Goal: Transaction & Acquisition: Purchase product/service

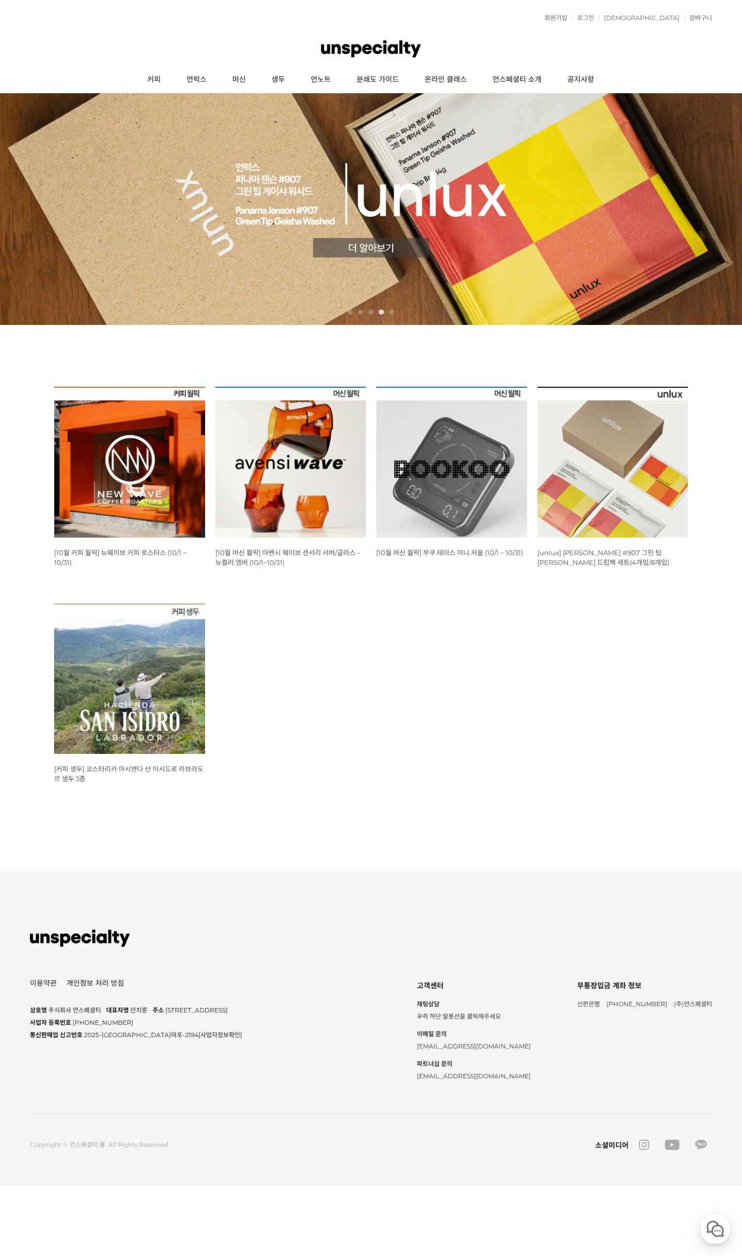
click at [292, 456] on img at bounding box center [290, 462] width 151 height 151
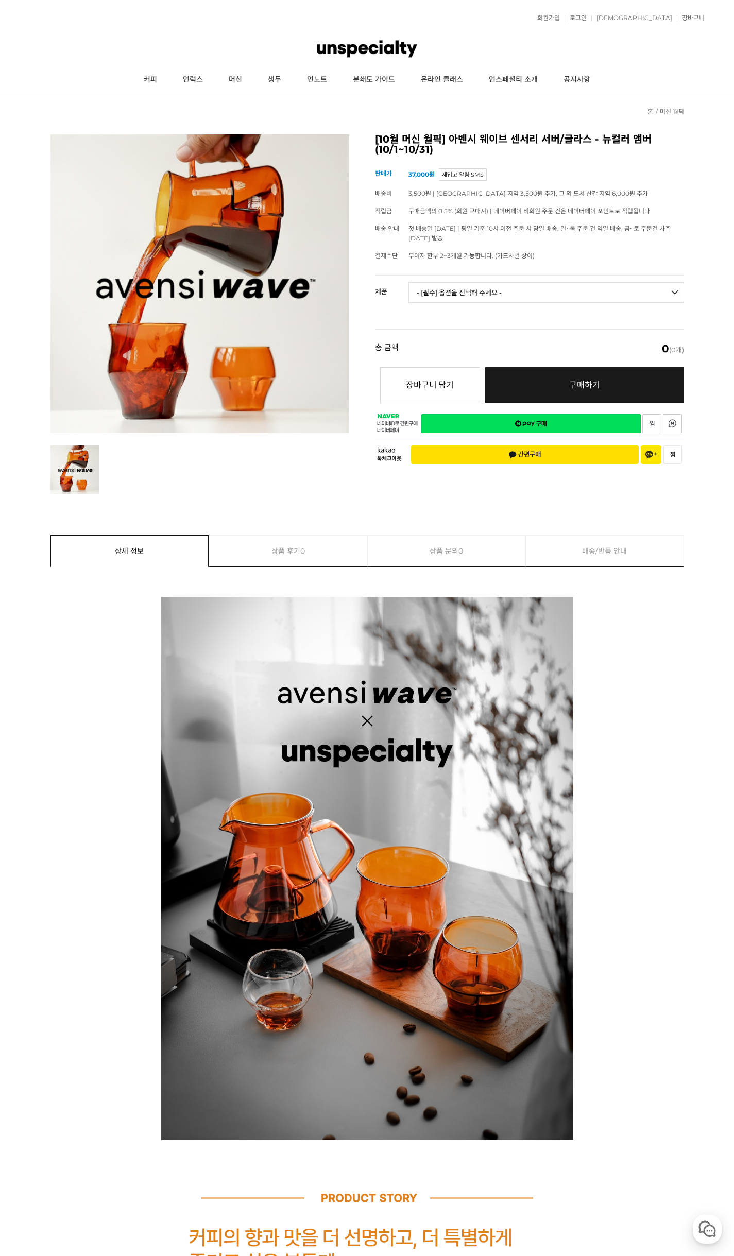
click at [460, 293] on select "- [필수] 옵션을 선택해 주세요 - ------------------- 웨이브 앰버 3종 세트 사이클론 센서리 서버 앰버 [품절] 알토 글라…" at bounding box center [546, 292] width 276 height 21
click at [408, 282] on select "- [필수] 옵션을 선택해 주세요 - ------------------- 웨이브 앰버 3종 세트 사이클론 센서리 서버 앰버 [품절] 알토 글라…" at bounding box center [546, 292] width 276 height 21
select select "*"
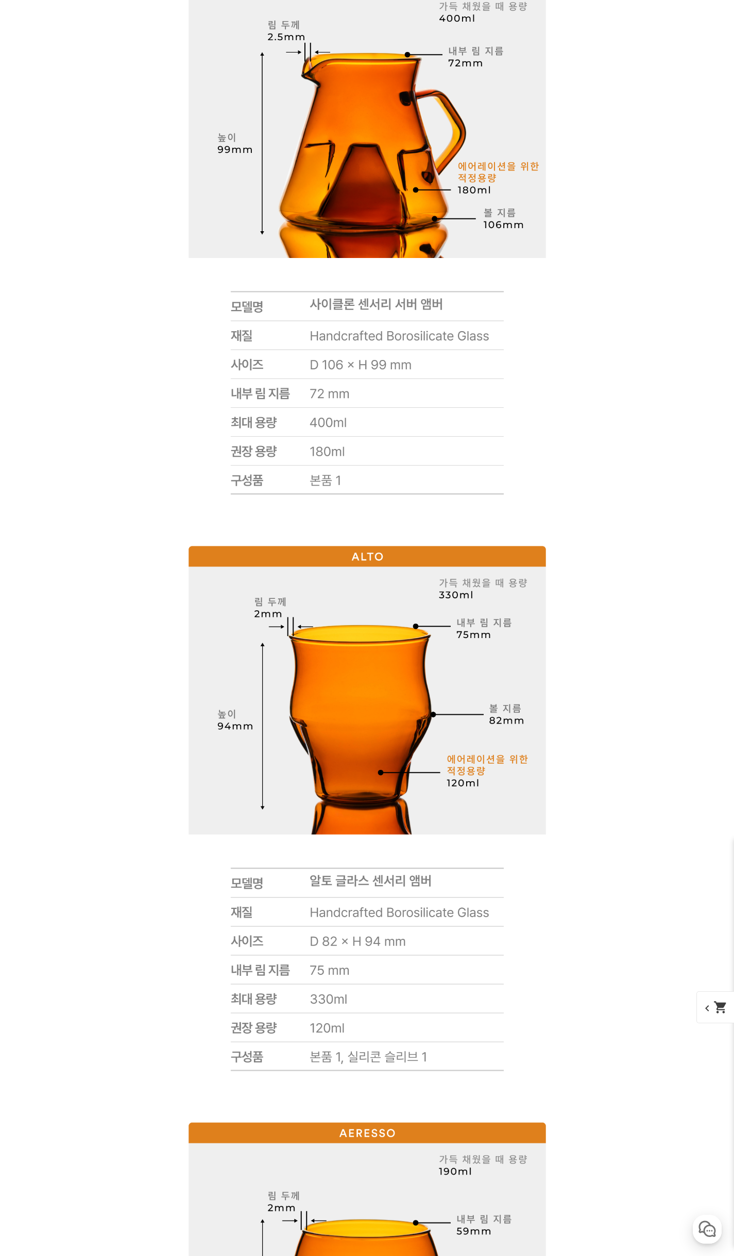
scroll to position [7638, 0]
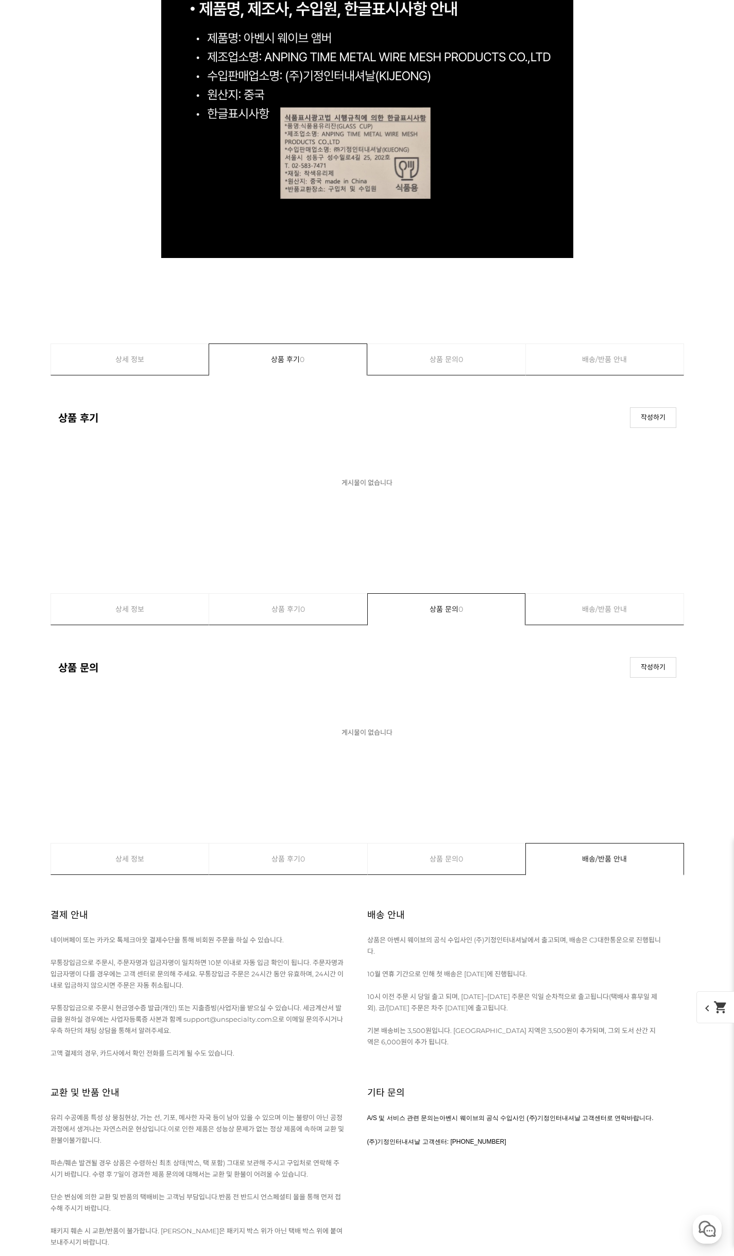
drag, startPoint x: 559, startPoint y: 483, endPoint x: 594, endPoint y: 689, distance: 209.4
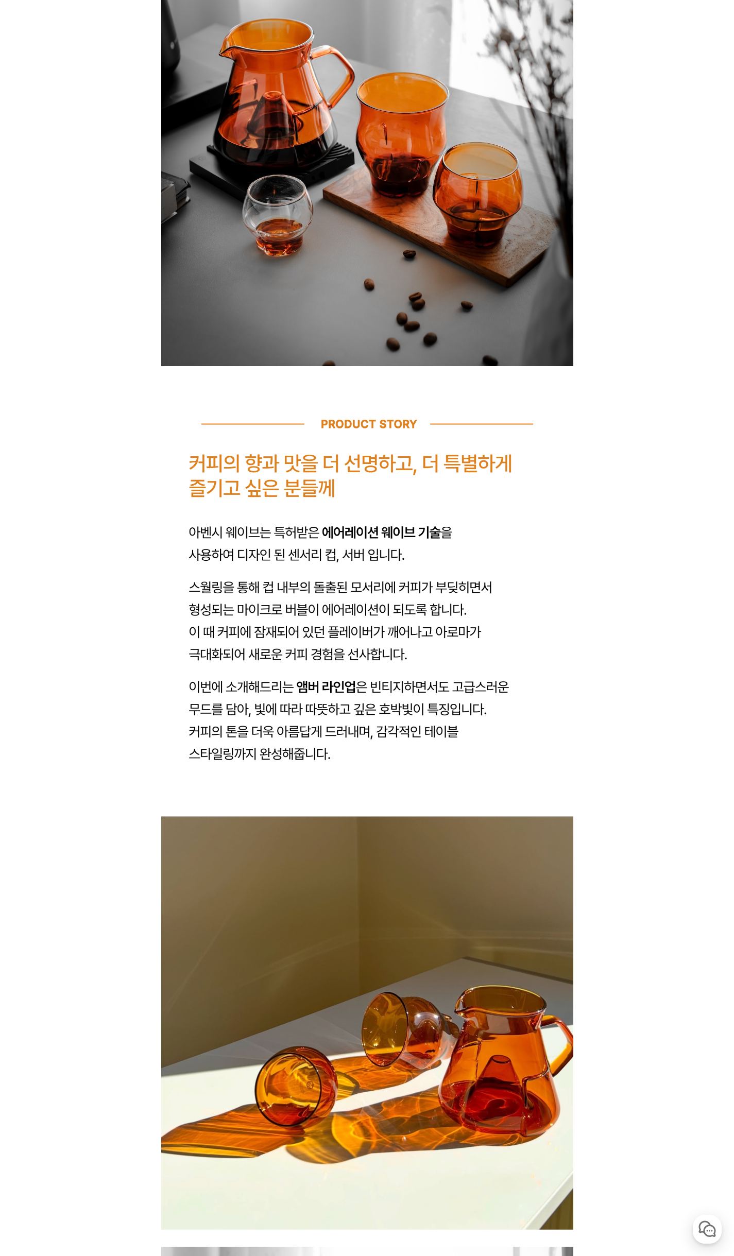
scroll to position [0, 0]
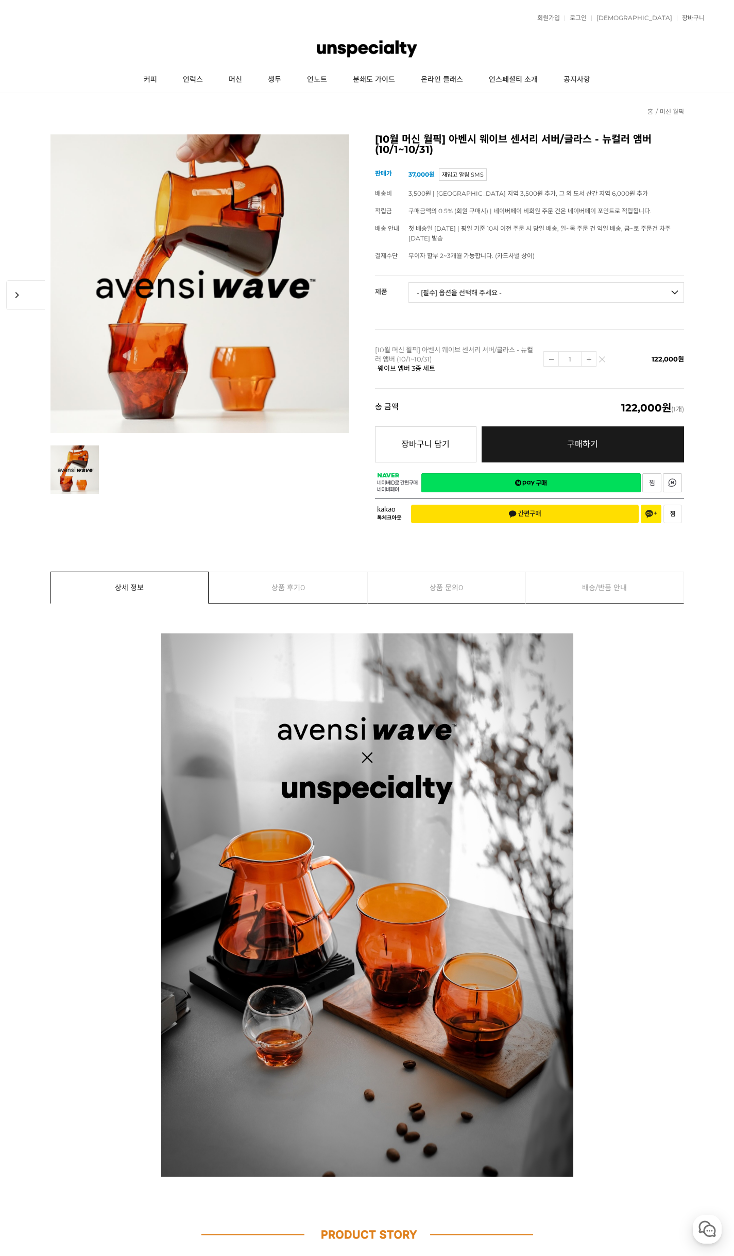
drag, startPoint x: 594, startPoint y: 617, endPoint x: 619, endPoint y: 377, distance: 241.2
click at [146, 80] on link "커피" at bounding box center [150, 80] width 39 height 26
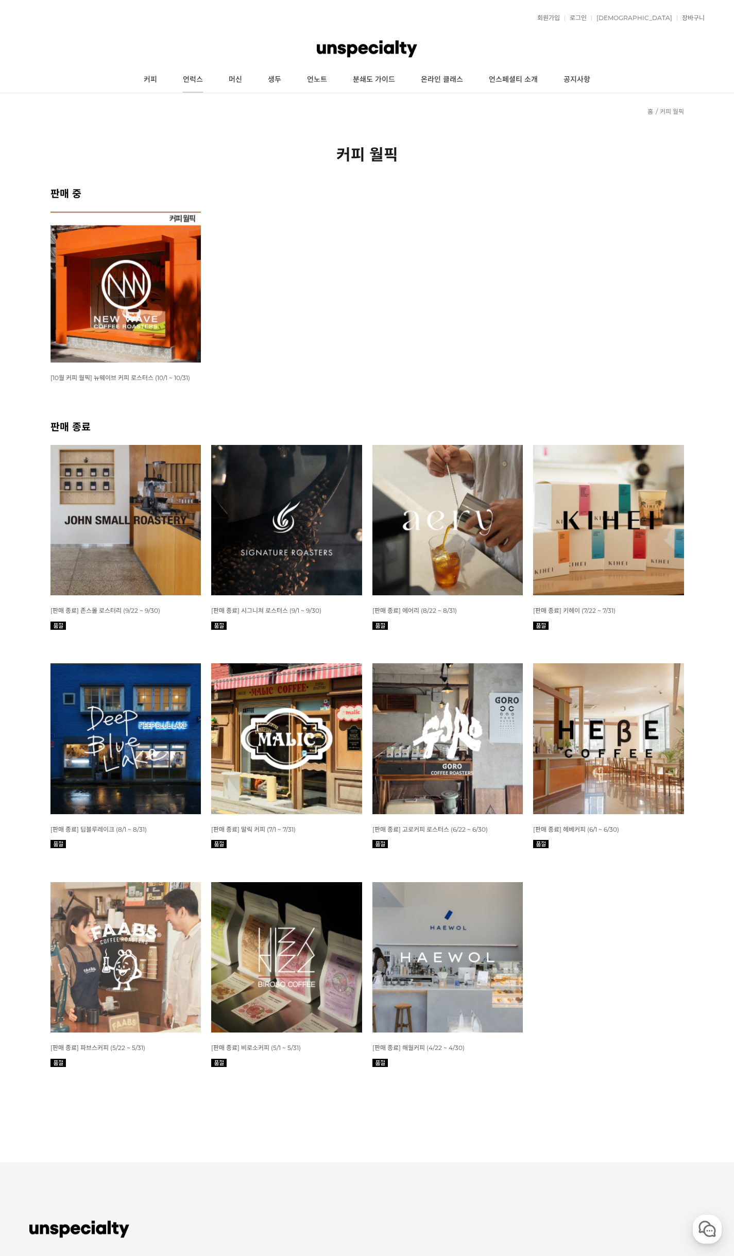
click at [198, 77] on link "언럭스" at bounding box center [193, 80] width 46 height 26
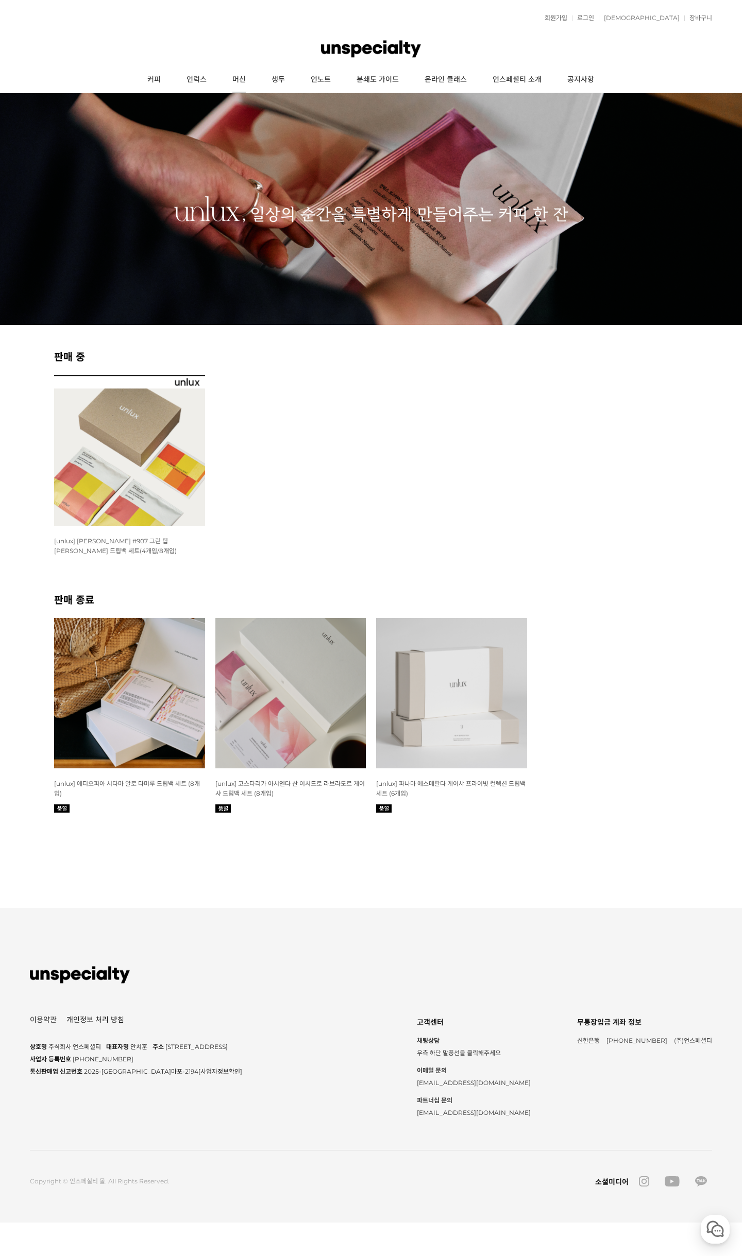
click at [243, 79] on link "머신" at bounding box center [238, 80] width 39 height 26
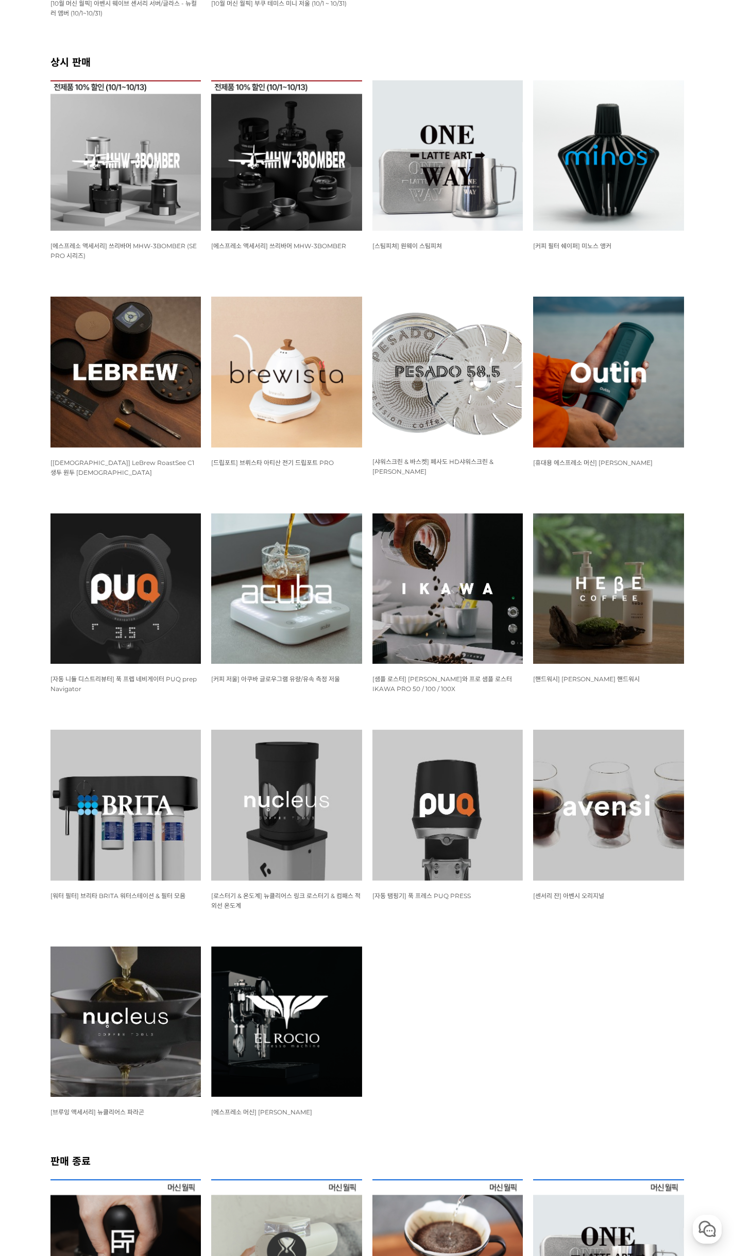
drag, startPoint x: 711, startPoint y: 389, endPoint x: 693, endPoint y: 519, distance: 131.1
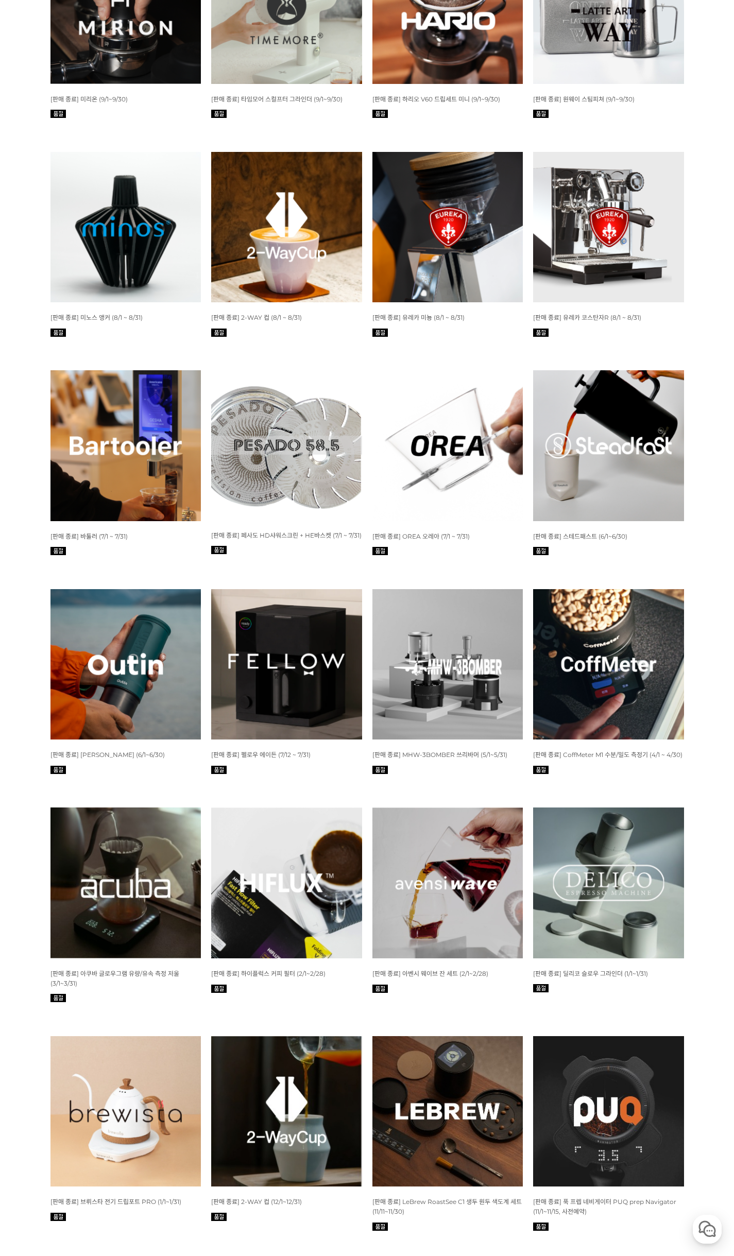
drag, startPoint x: 602, startPoint y: 619, endPoint x: 599, endPoint y: 777, distance: 157.6
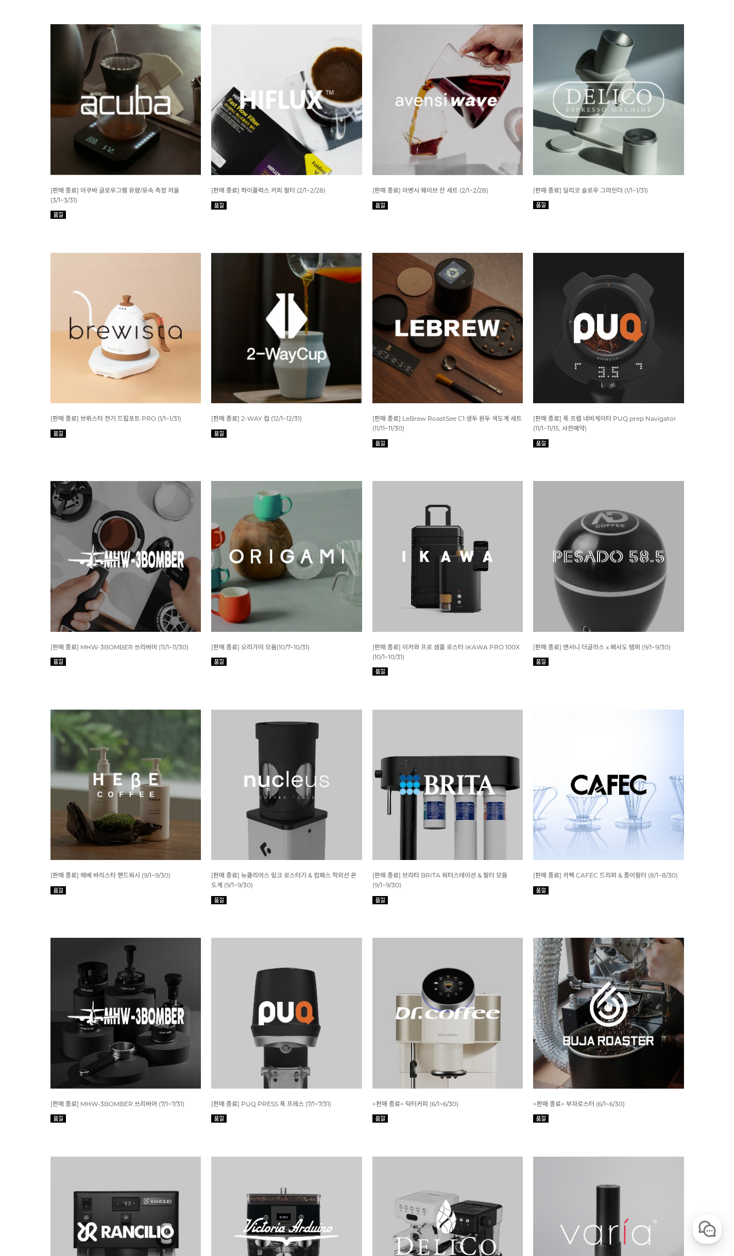
drag, startPoint x: 709, startPoint y: 366, endPoint x: 709, endPoint y: 435, distance: 69.0
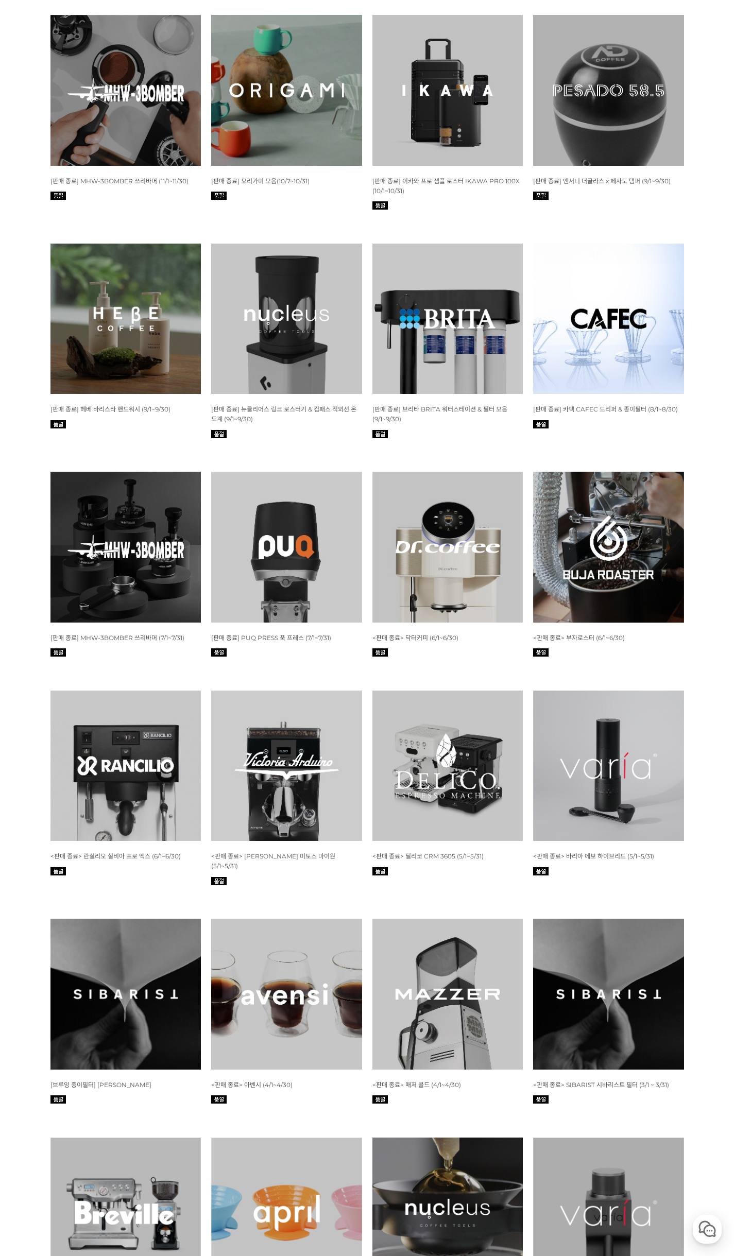
scroll to position [3441, 0]
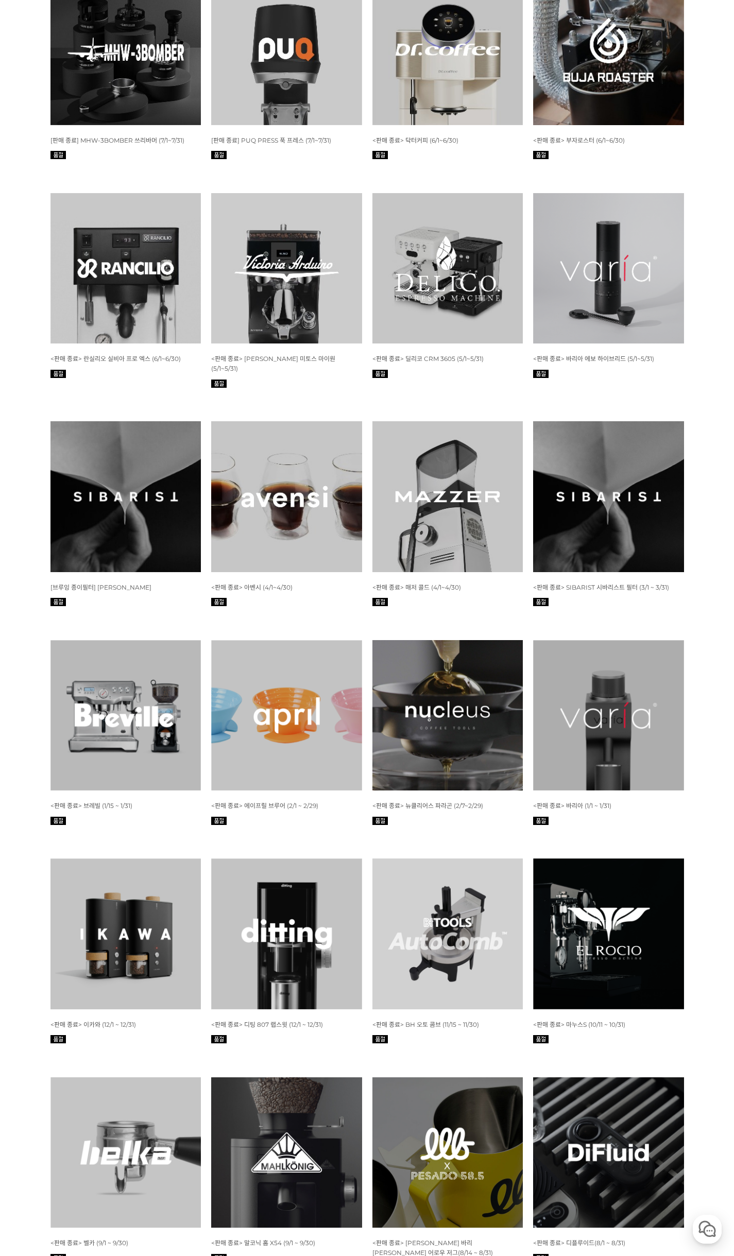
drag, startPoint x: 713, startPoint y: 449, endPoint x: 696, endPoint y: 517, distance: 69.7
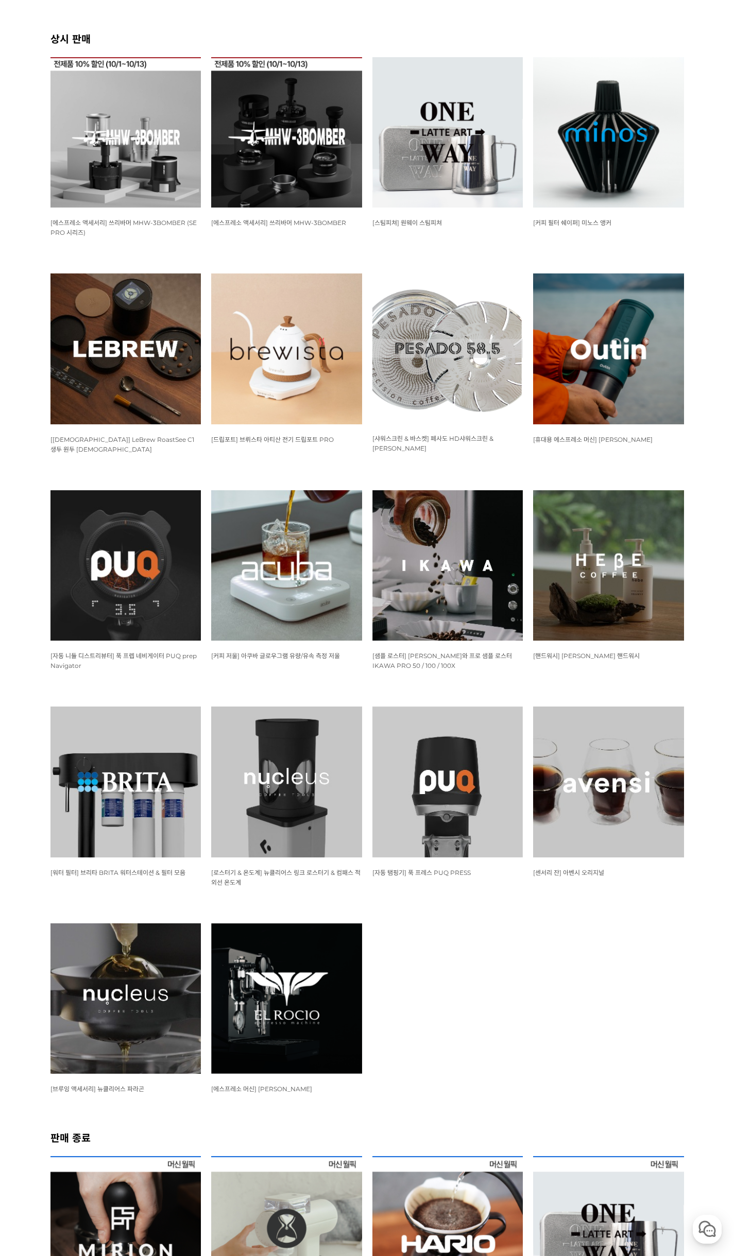
scroll to position [0, 0]
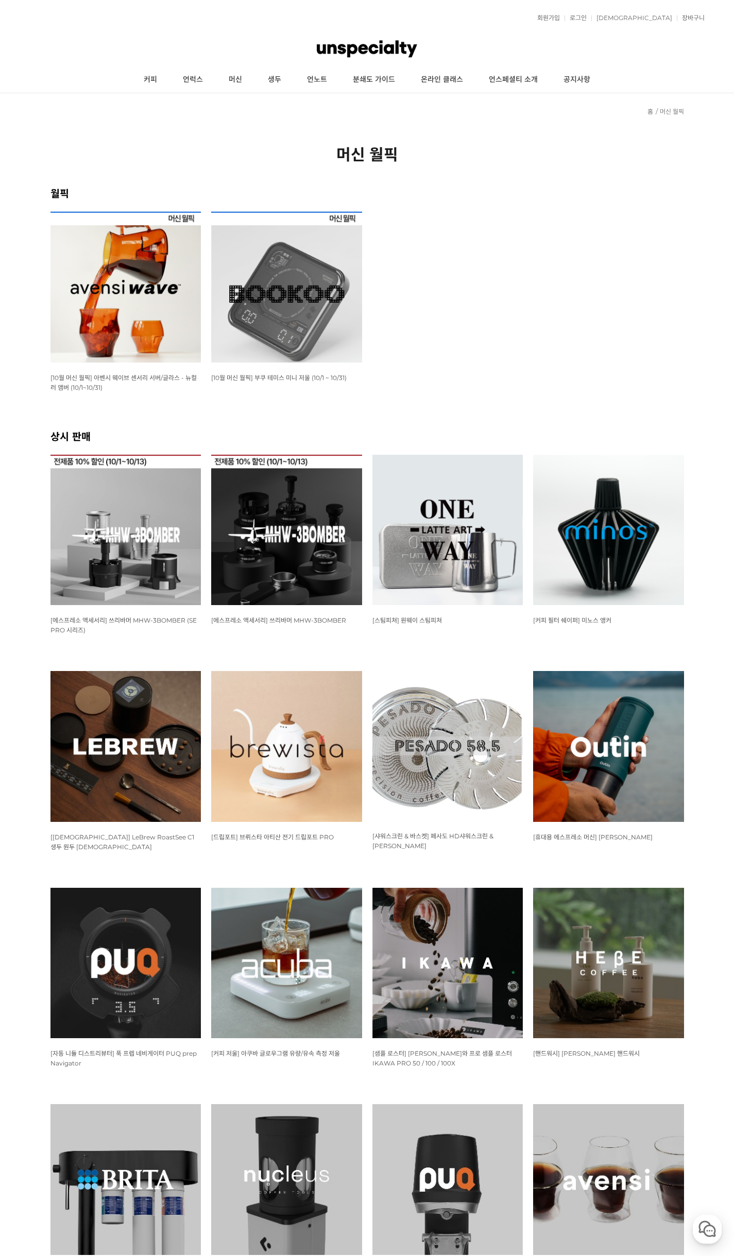
drag, startPoint x: 704, startPoint y: 586, endPoint x: 716, endPoint y: 287, distance: 299.0
click at [322, 80] on link "언노트" at bounding box center [317, 80] width 46 height 26
click at [443, 79] on link "온라인 클래스" at bounding box center [442, 80] width 68 height 26
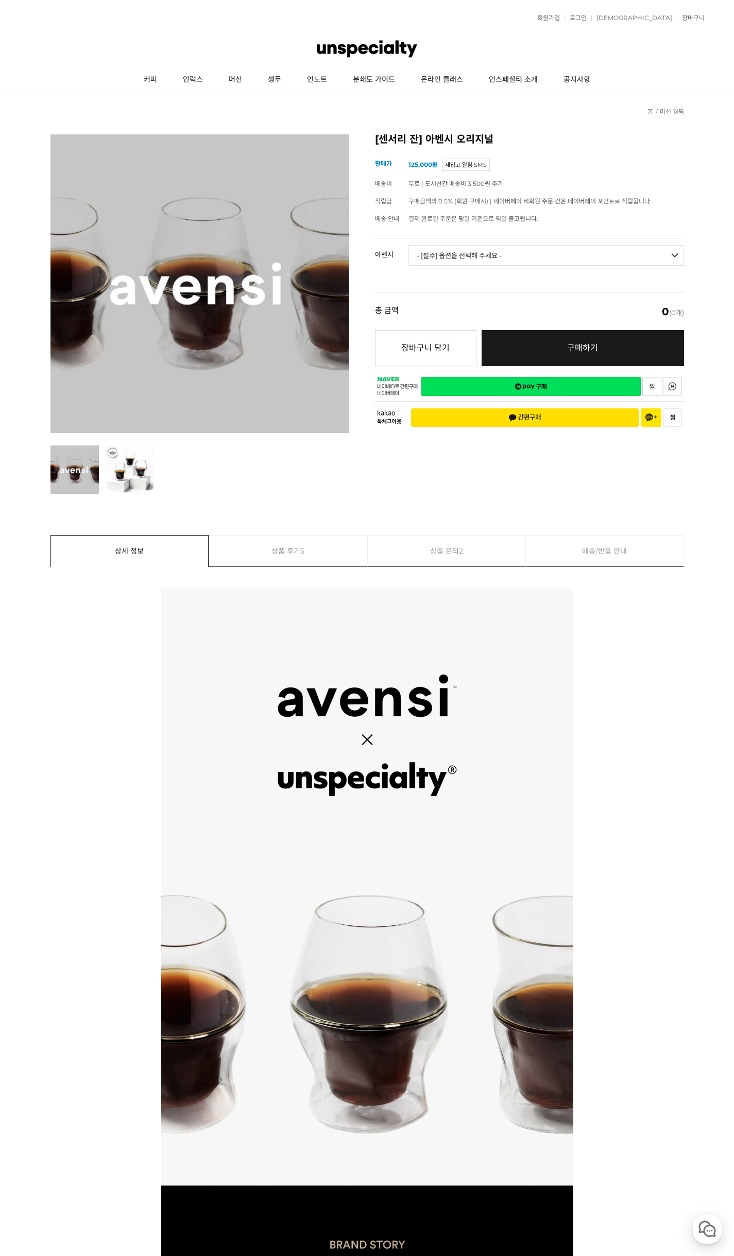
drag, startPoint x: 621, startPoint y: 579, endPoint x: 608, endPoint y: 693, distance: 115.0
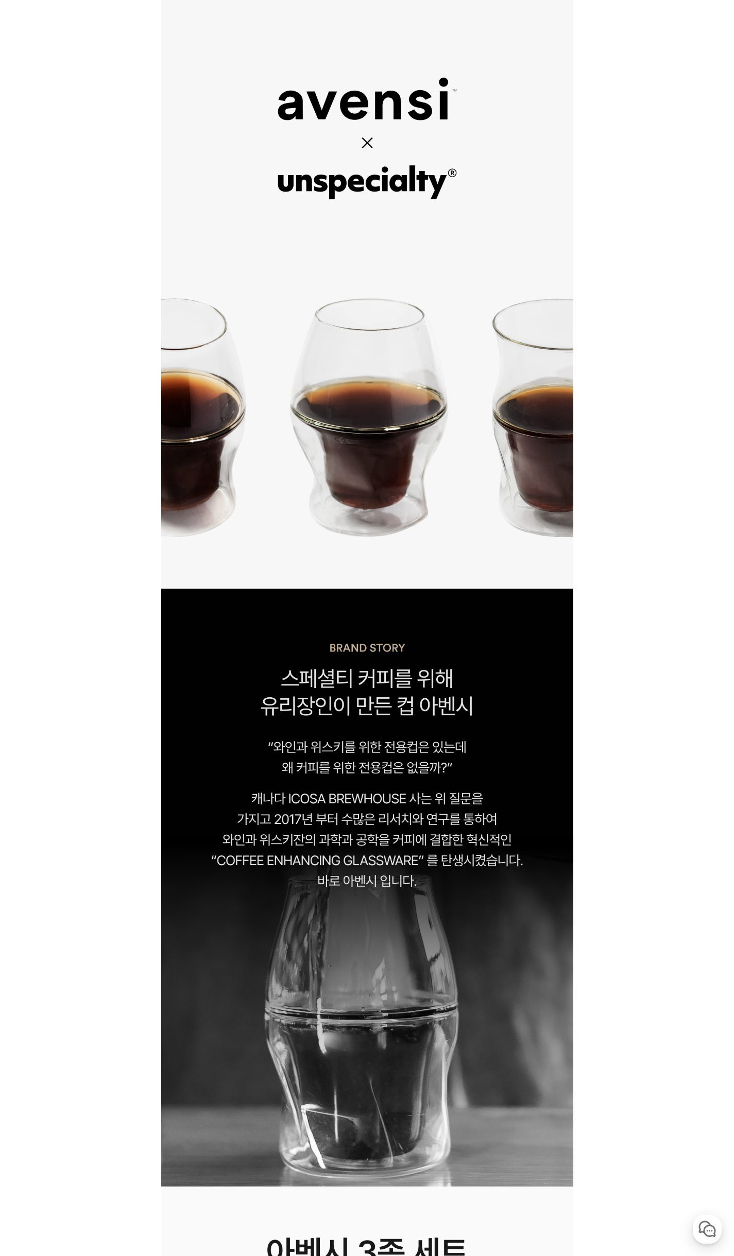
drag, startPoint x: 616, startPoint y: 674, endPoint x: 608, endPoint y: 745, distance: 71.5
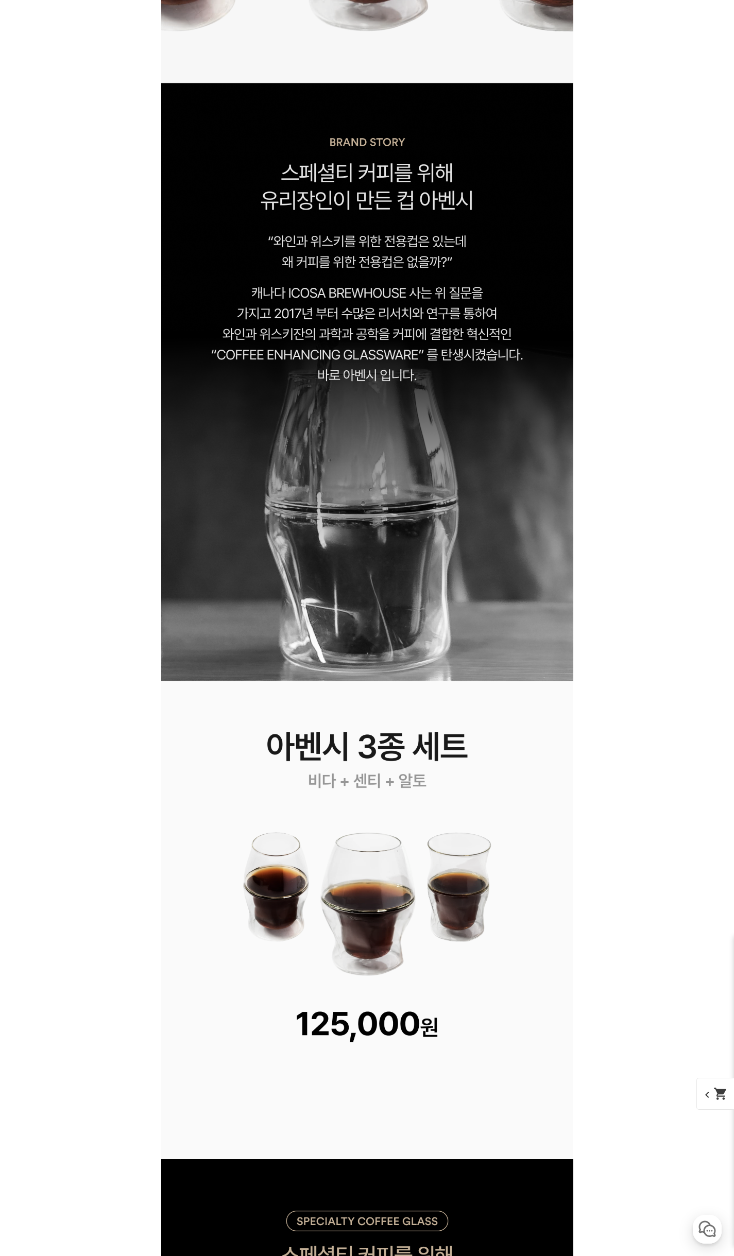
scroll to position [1943, 0]
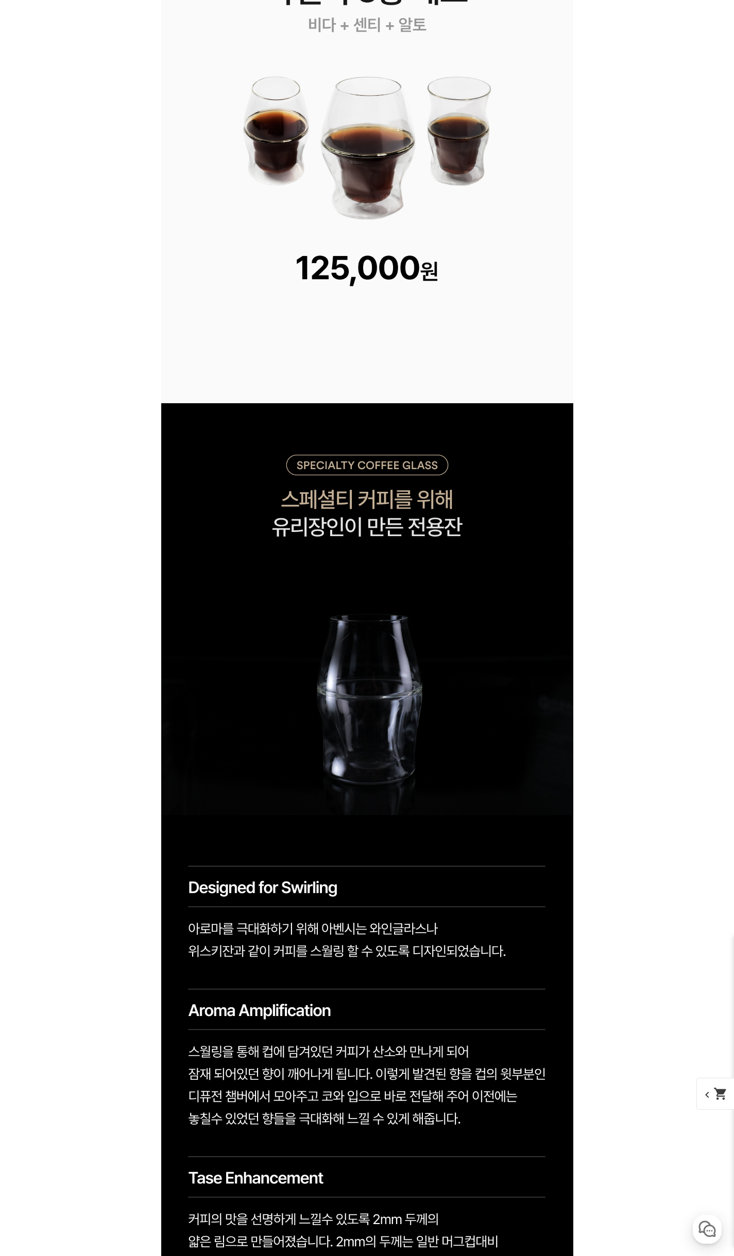
drag, startPoint x: 627, startPoint y: 499, endPoint x: 598, endPoint y: 607, distance: 112.1
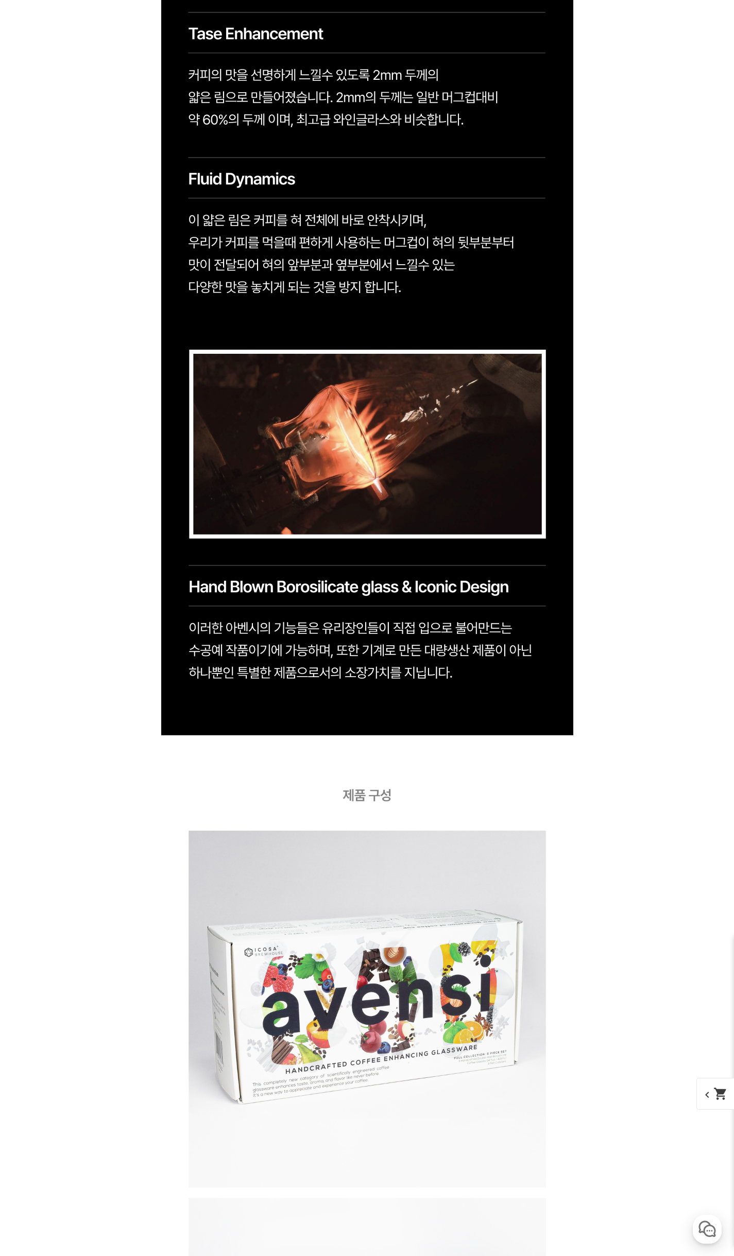
drag, startPoint x: 630, startPoint y: 369, endPoint x: 617, endPoint y: 517, distance: 148.4
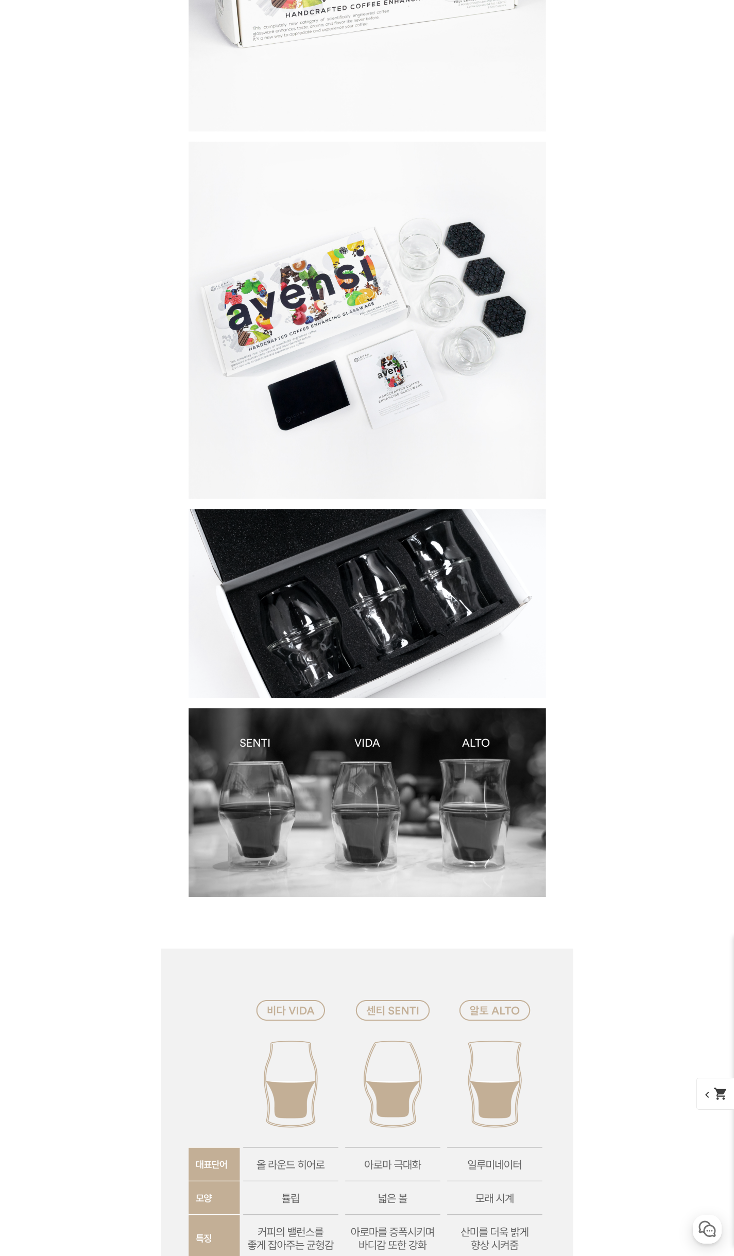
scroll to position [5130, 0]
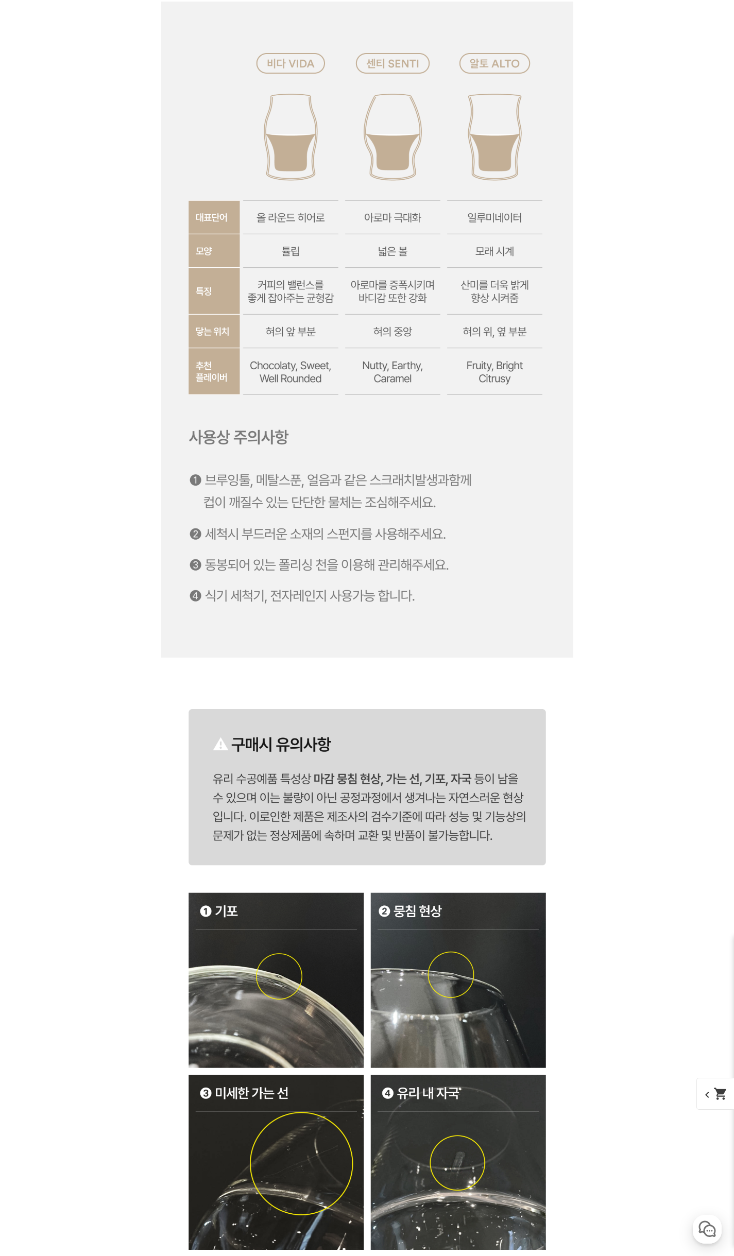
drag, startPoint x: 618, startPoint y: 454, endPoint x: 603, endPoint y: 532, distance: 79.8
